Goal: Information Seeking & Learning: Learn about a topic

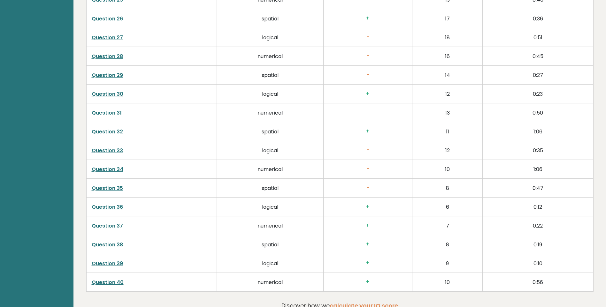
scroll to position [1670, 0]
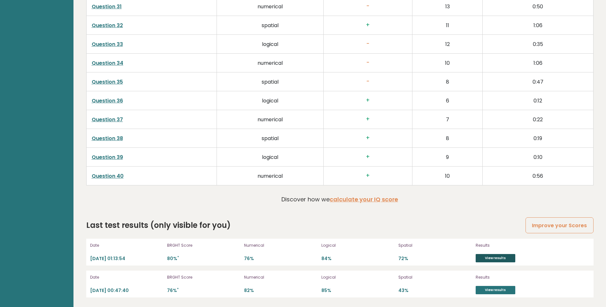
click at [492, 260] on link "View results" at bounding box center [496, 258] width 40 height 8
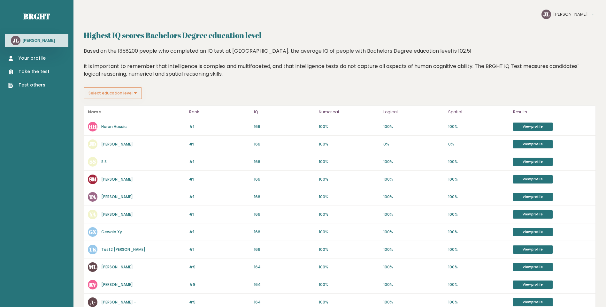
click at [130, 93] on button "Select education level" at bounding box center [113, 94] width 58 height 12
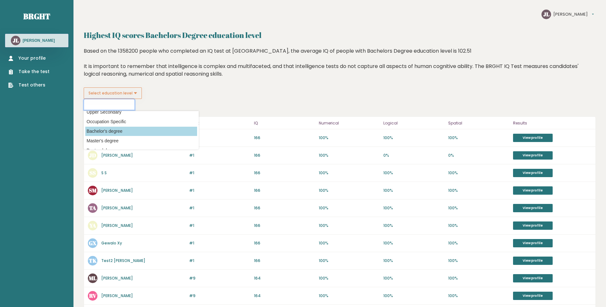
scroll to position [42, 0]
click at [204, 94] on div "Select education level No schooling Primary Lower Secondary Upper Secondary Occ…" at bounding box center [340, 99] width 512 height 23
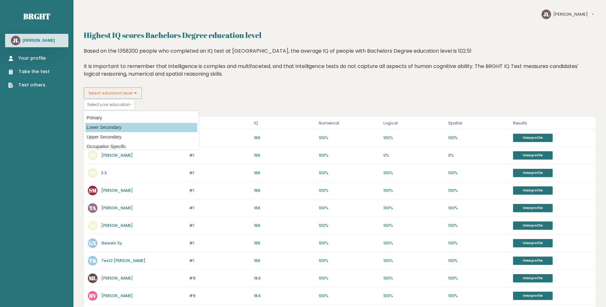
scroll to position [0, 0]
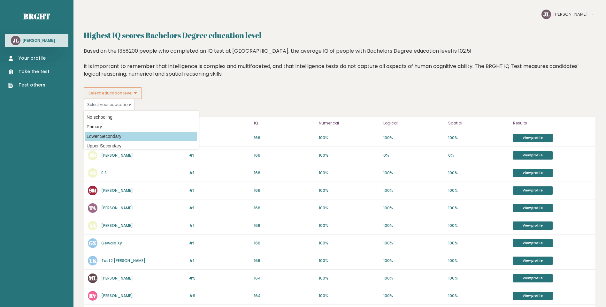
click at [113, 138] on option "Lower Secondary" at bounding box center [141, 136] width 112 height 9
type input "lower_secondary"
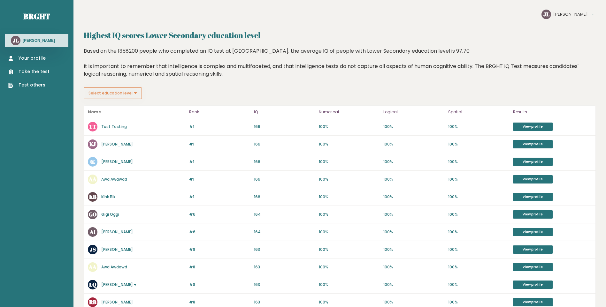
click at [116, 94] on button "Select education level" at bounding box center [113, 94] width 58 height 12
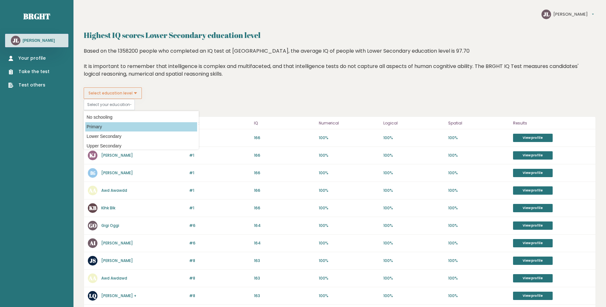
click at [114, 124] on option "Primary" at bounding box center [141, 126] width 112 height 9
type input "primary"
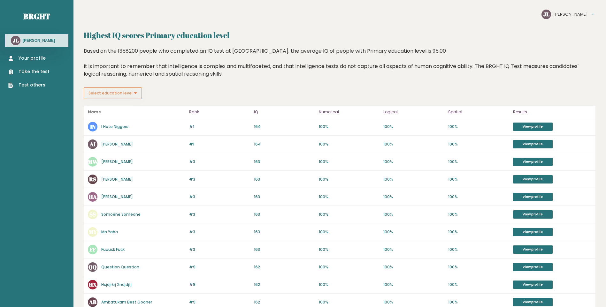
drag, startPoint x: 121, startPoint y: 55, endPoint x: 128, endPoint y: 54, distance: 6.5
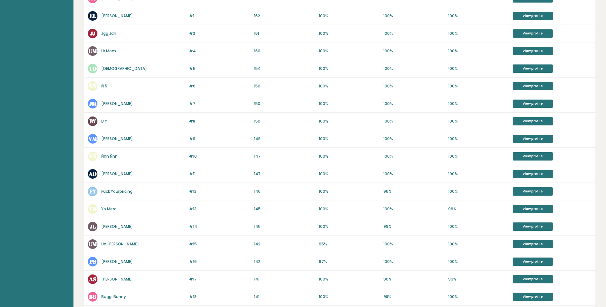
scroll to position [244, 0]
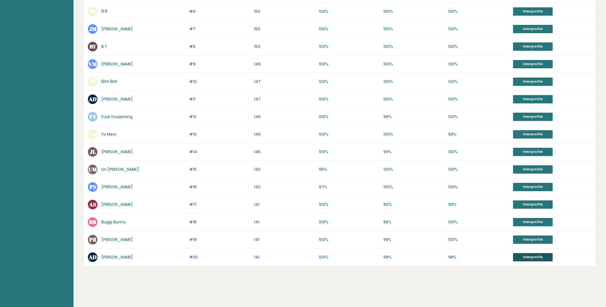
click at [520, 254] on link "View profile" at bounding box center [533, 257] width 40 height 8
click at [525, 242] on link "View profile" at bounding box center [533, 240] width 40 height 8
click at [523, 206] on link "View profile" at bounding box center [533, 205] width 40 height 8
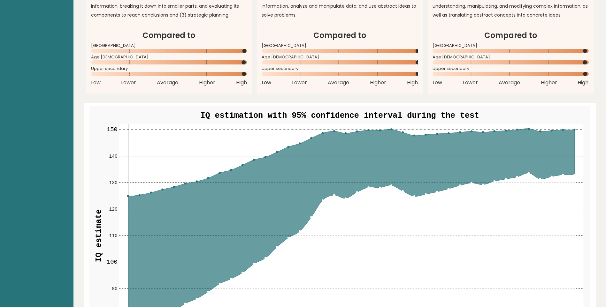
scroll to position [639, 0]
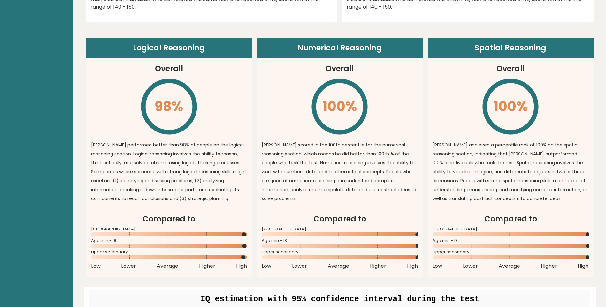
scroll to position [586, 0]
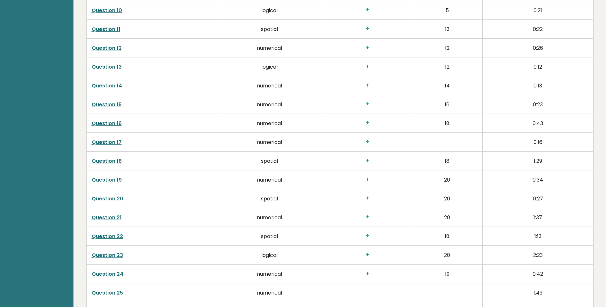
scroll to position [1172, 0]
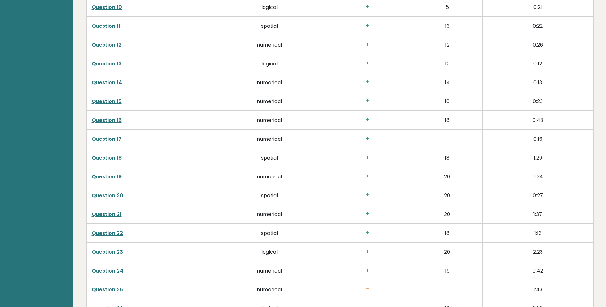
click at [110, 178] on link "Question 19" at bounding box center [107, 176] width 30 height 7
click at [118, 195] on link "Question 20" at bounding box center [108, 195] width 32 height 7
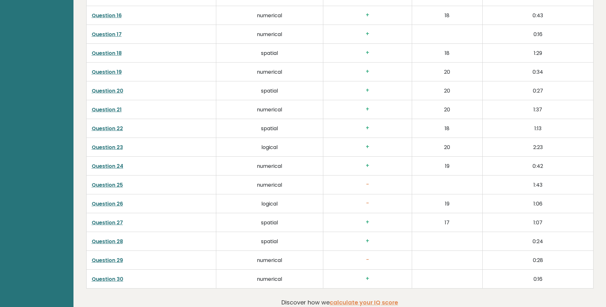
scroll to position [1348, 0]
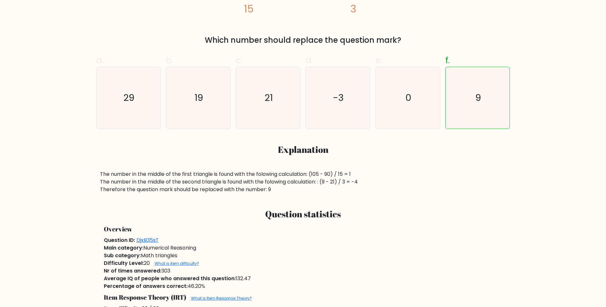
scroll to position [213, 0]
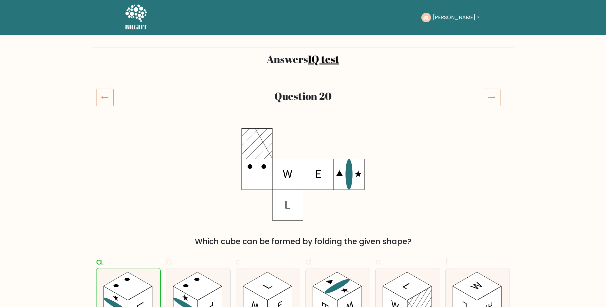
drag, startPoint x: 222, startPoint y: 83, endPoint x: 220, endPoint y: 77, distance: 6.5
